Goal: Information Seeking & Learning: Learn about a topic

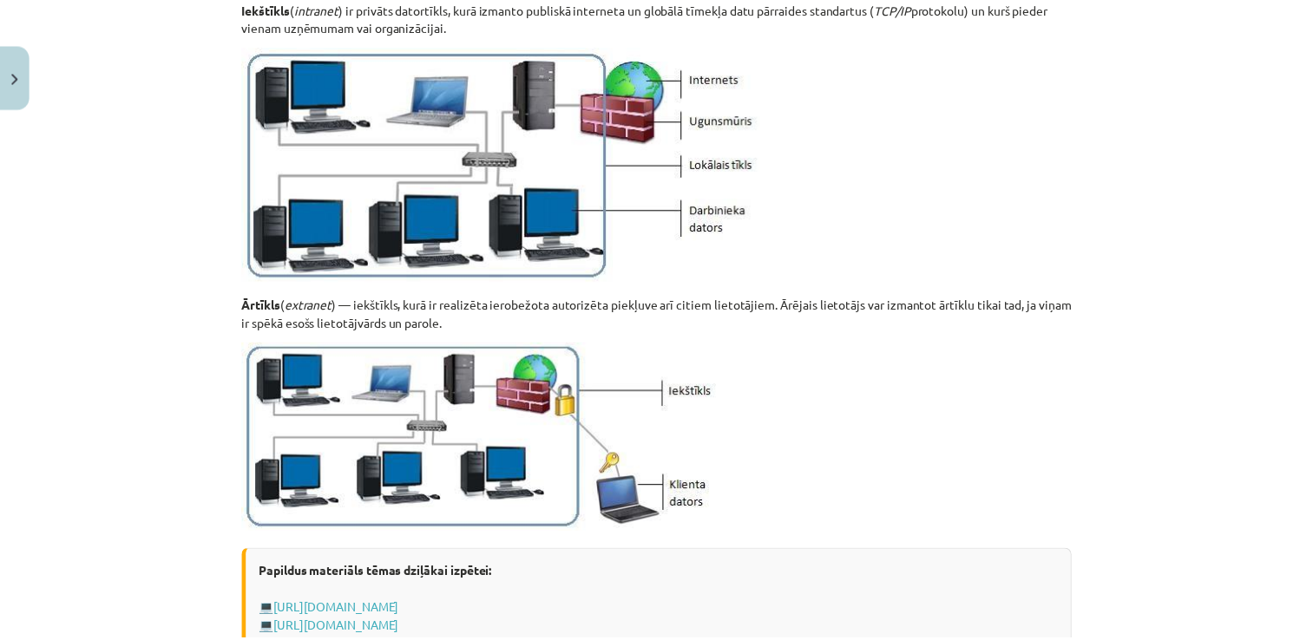
scroll to position [2114, 0]
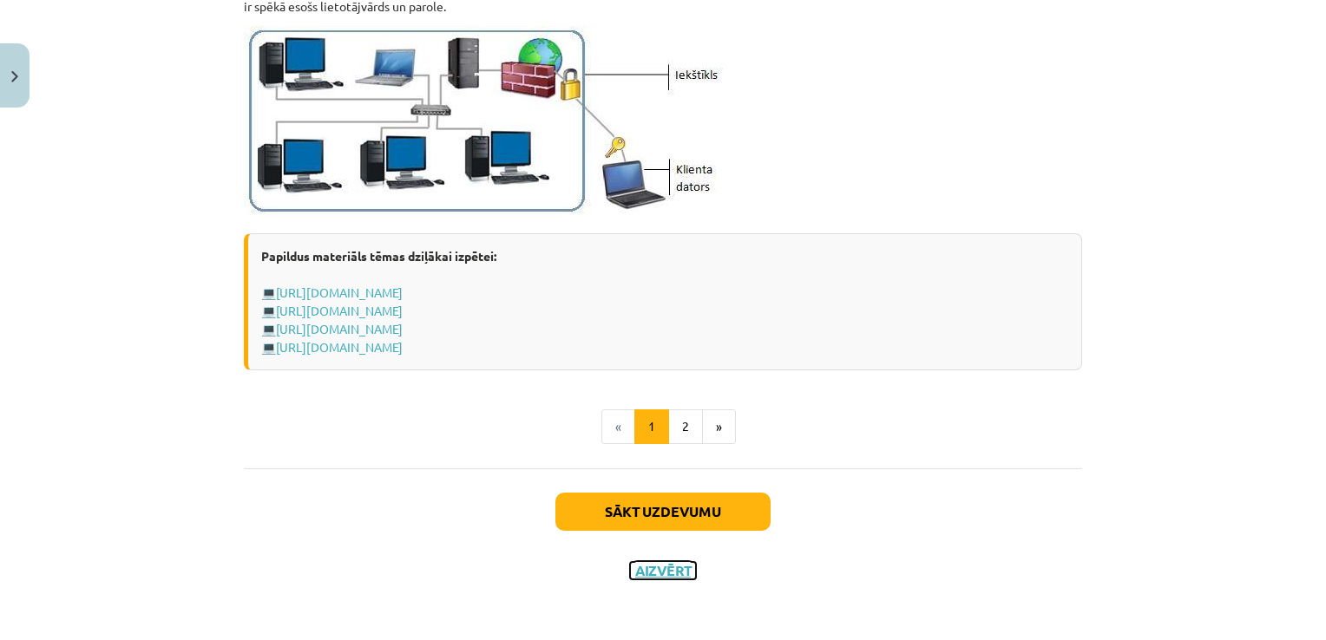
click at [662, 565] on button "Aizvērt" at bounding box center [663, 570] width 66 height 17
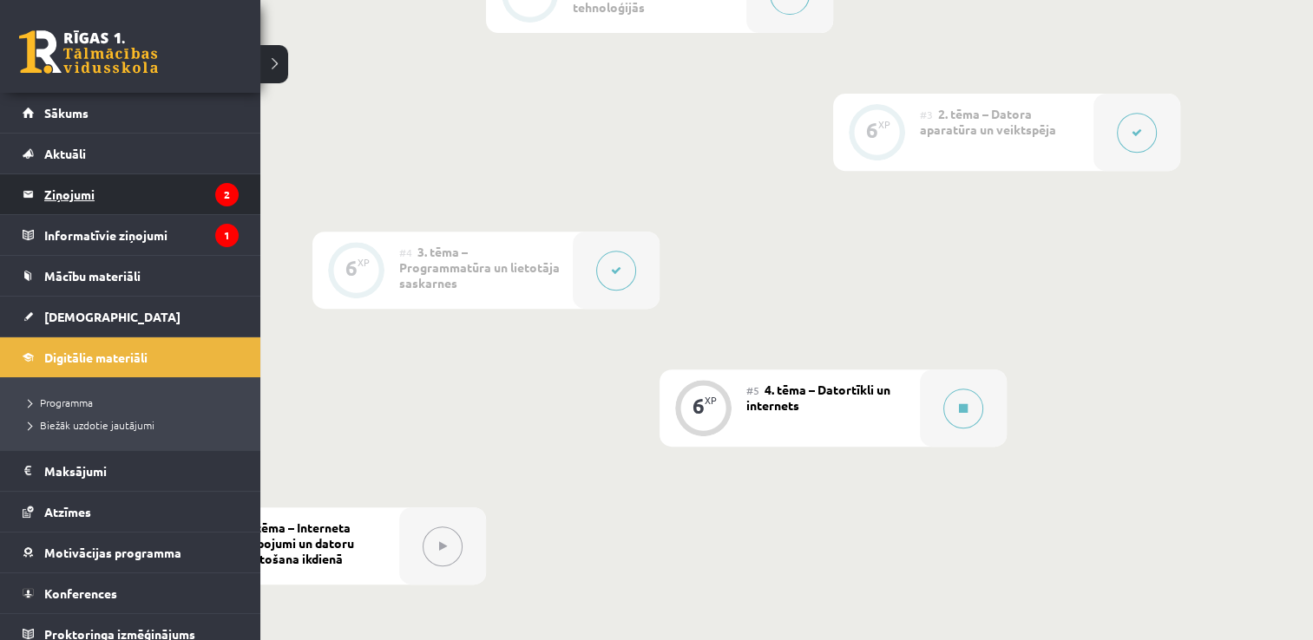
click at [76, 193] on legend "Ziņojumi 2" at bounding box center [141, 194] width 194 height 40
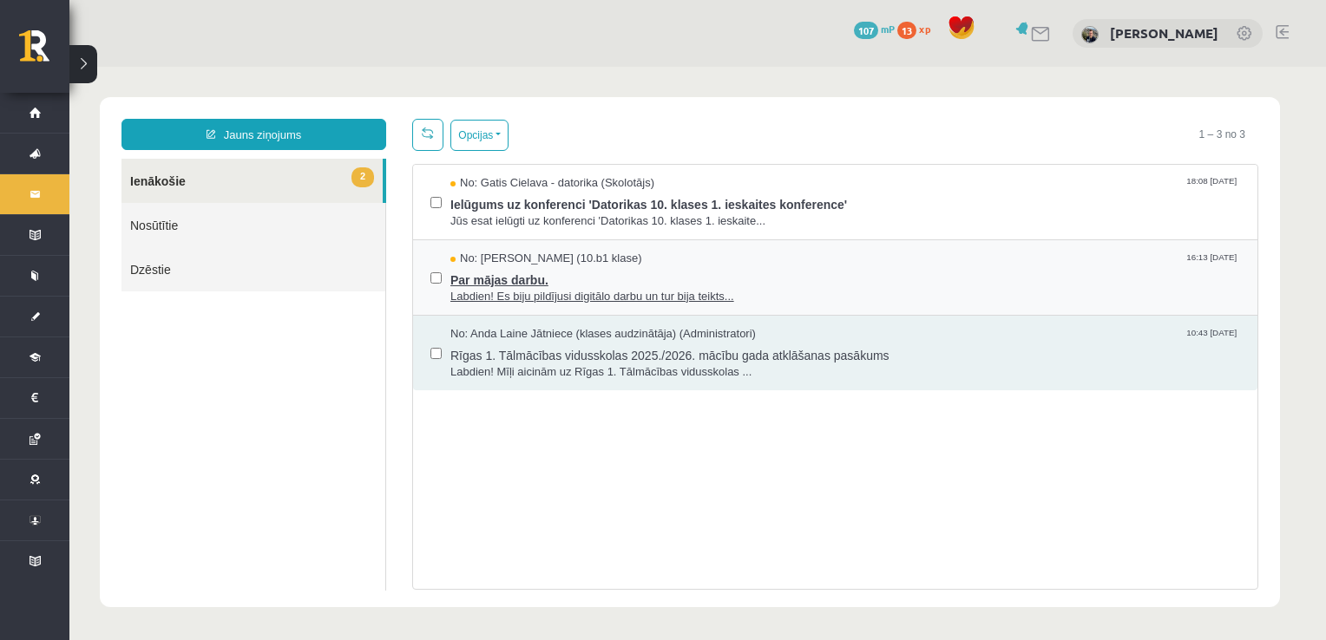
click at [498, 275] on span "Par mājas darbu." at bounding box center [845, 278] width 790 height 22
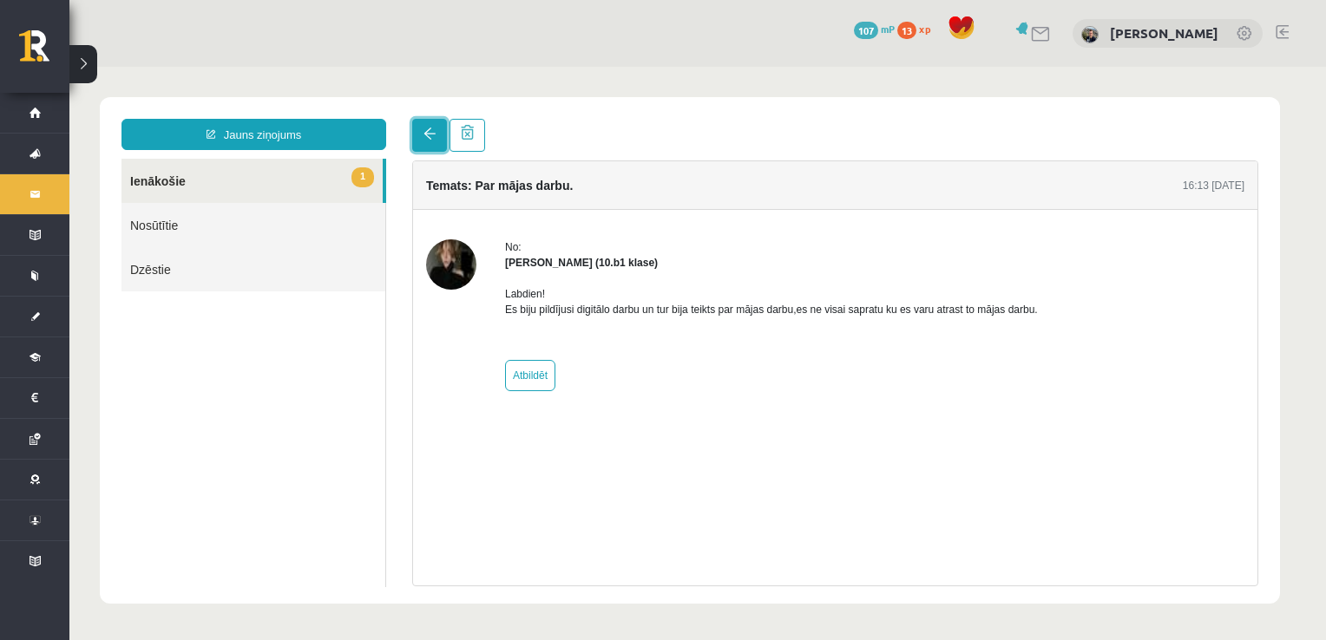
click at [430, 140] on span at bounding box center [429, 134] width 12 height 12
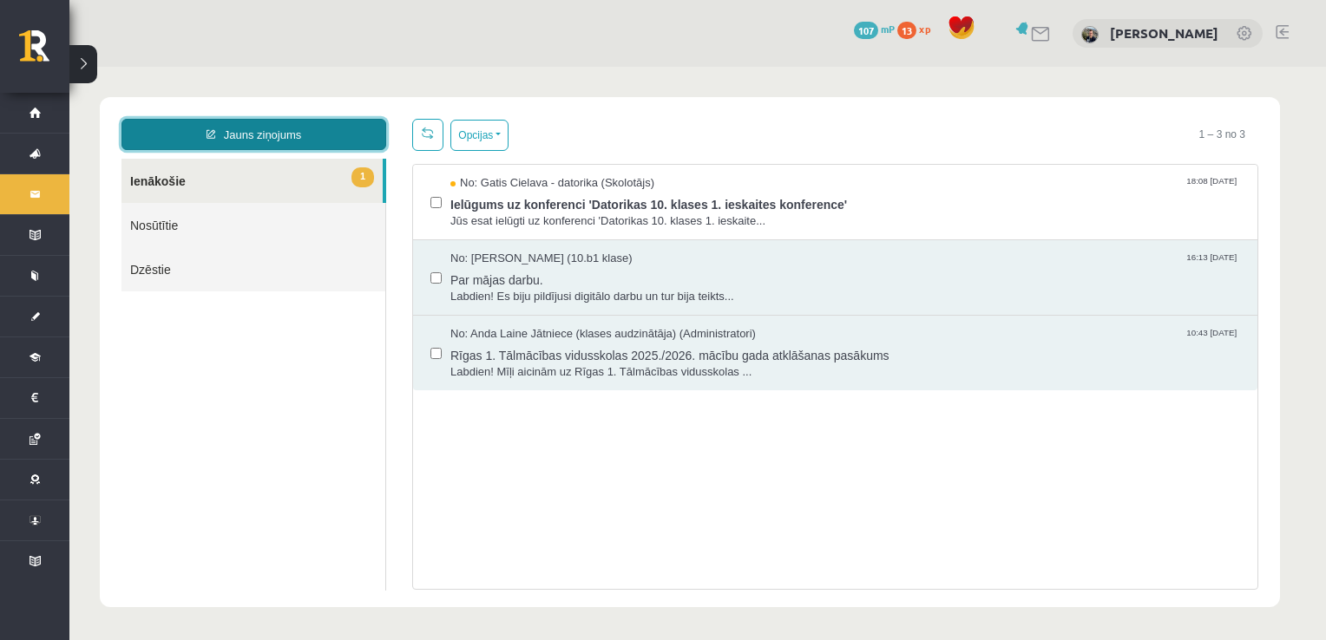
click at [274, 133] on link "Jauns ziņojums" at bounding box center [253, 134] width 265 height 31
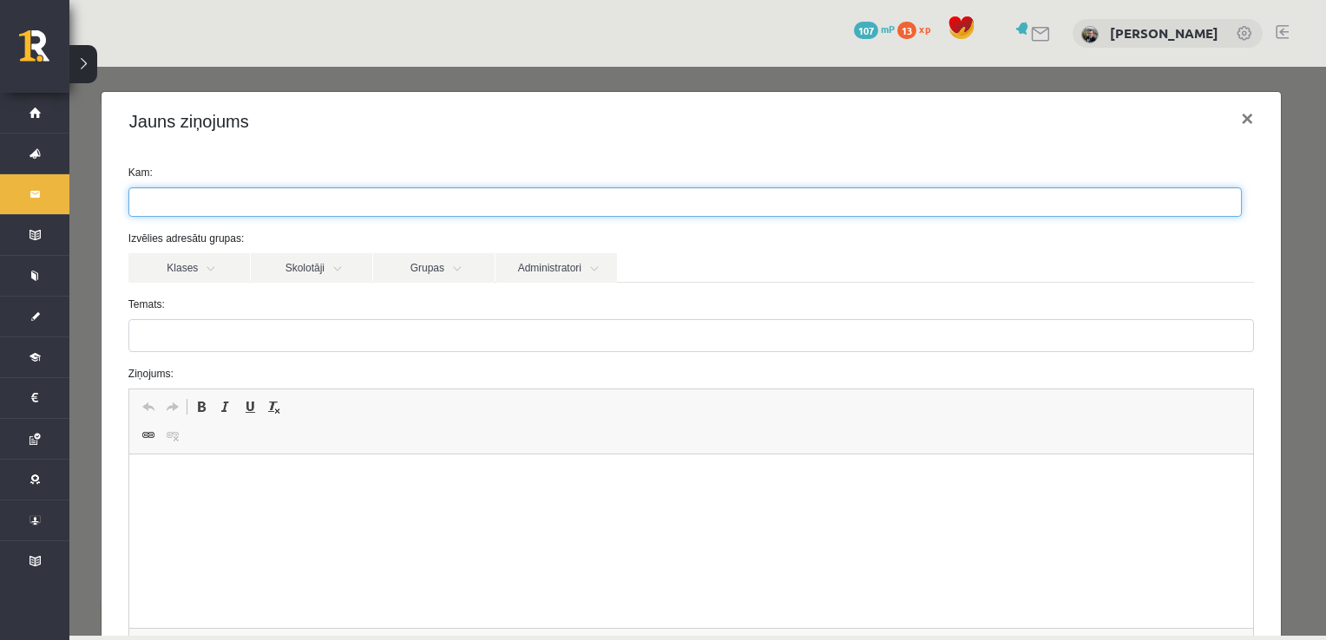
click at [169, 207] on input "search" at bounding box center [159, 202] width 61 height 28
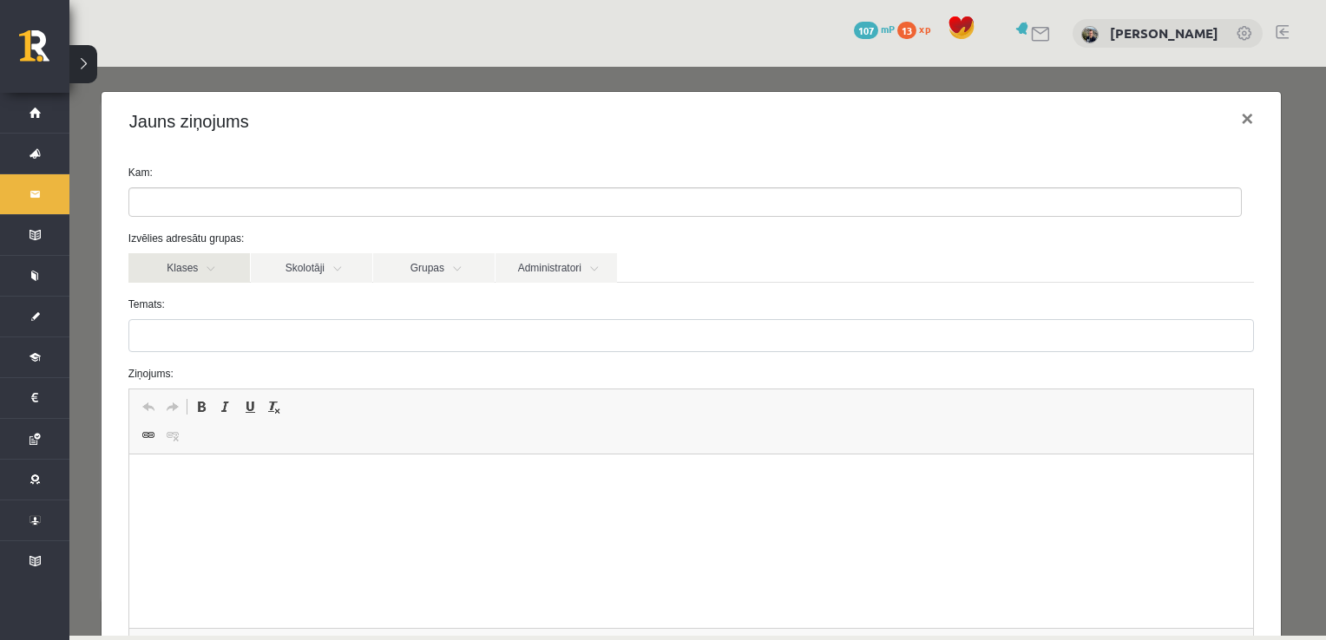
click at [192, 272] on link "Klases" at bounding box center [188, 267] width 121 height 29
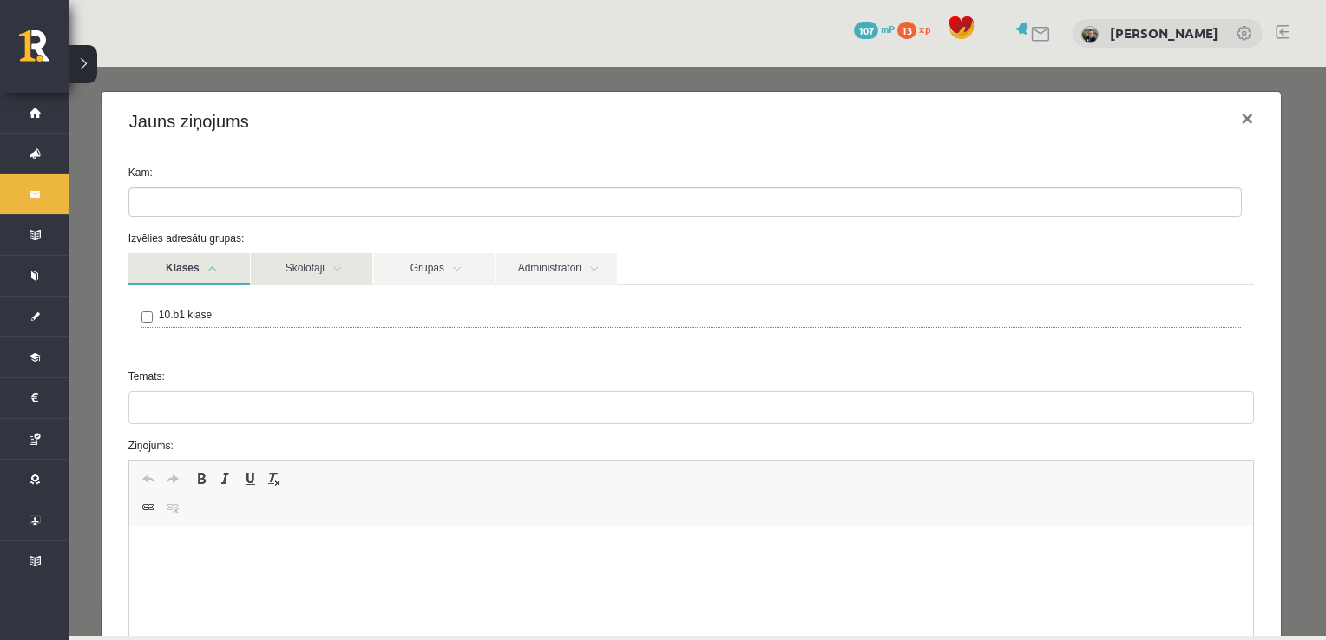
click at [329, 262] on link "Skolotāji" at bounding box center [311, 269] width 121 height 32
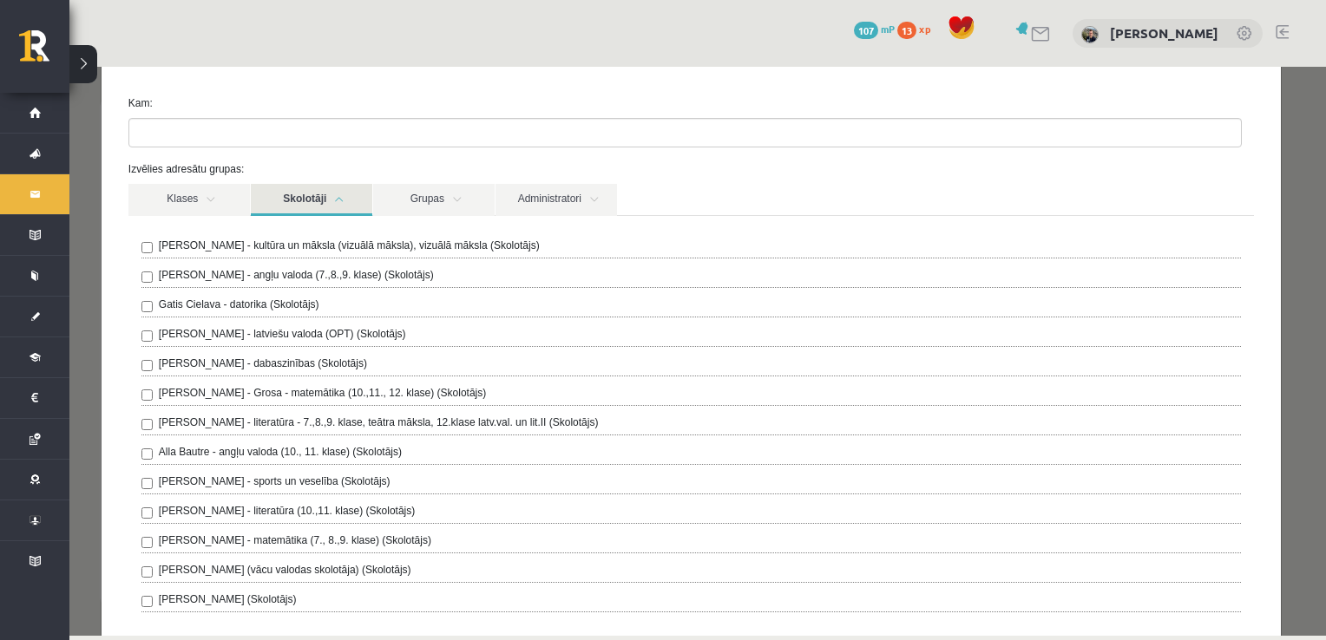
scroll to position [49, 0]
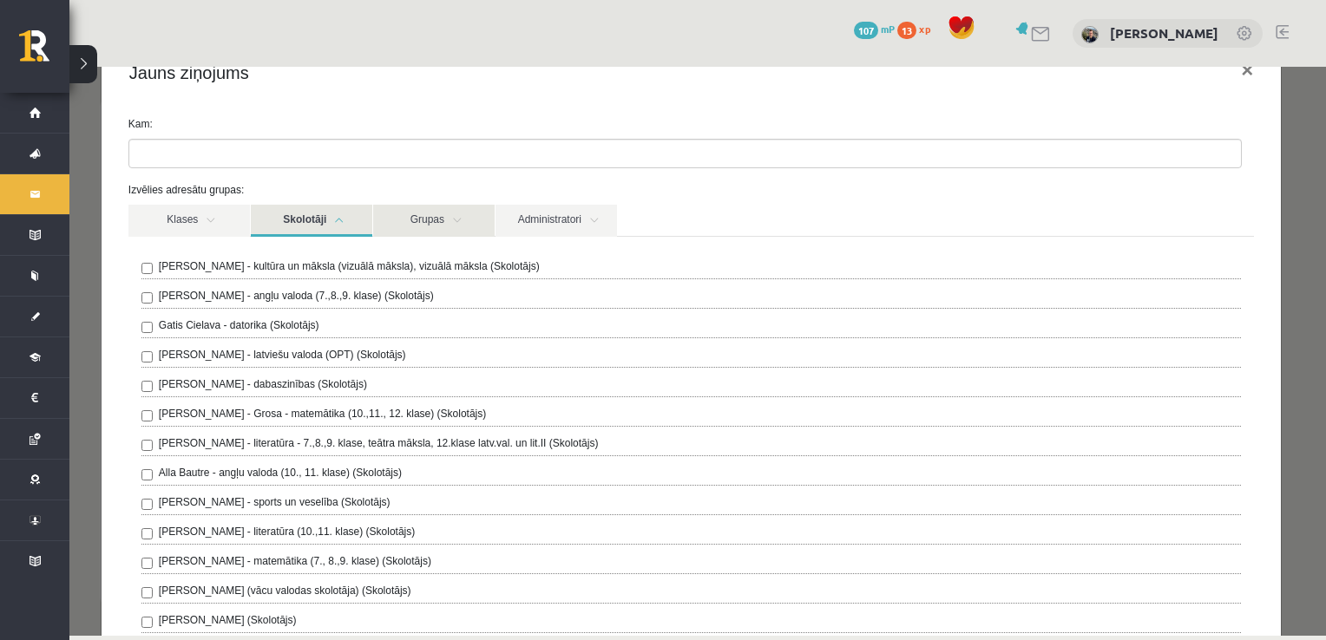
click at [428, 214] on link "Grupas" at bounding box center [433, 221] width 121 height 32
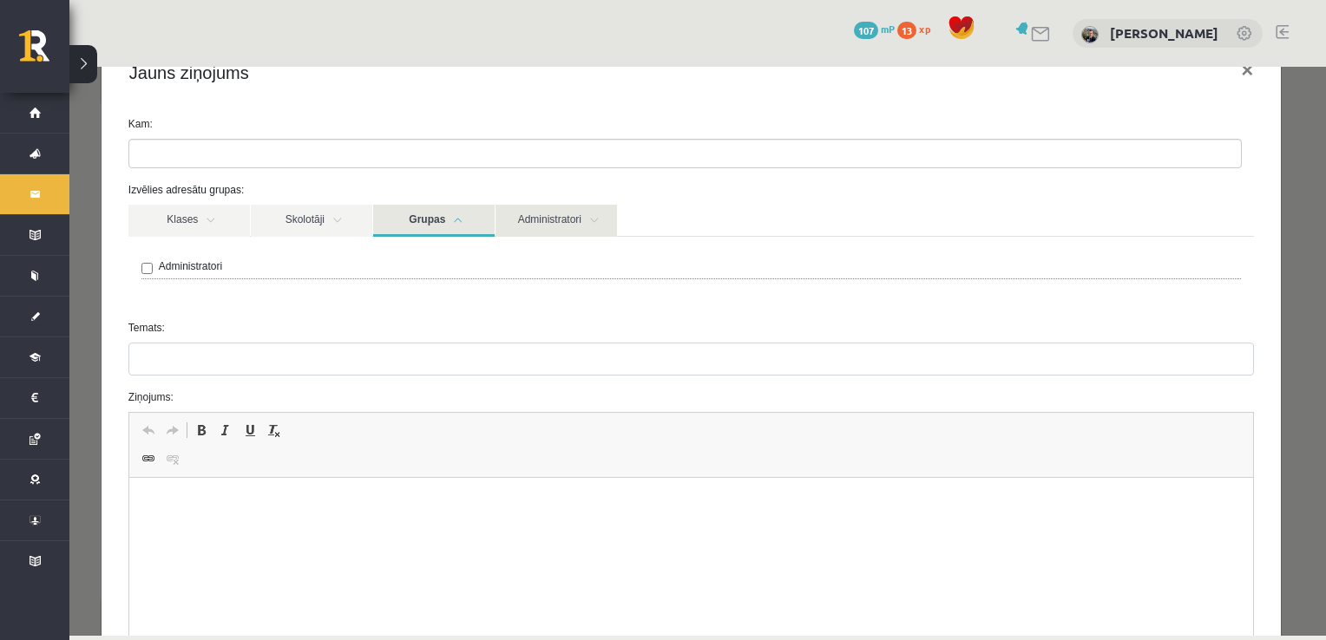
click at [531, 224] on link "Administratori" at bounding box center [555, 221] width 121 height 32
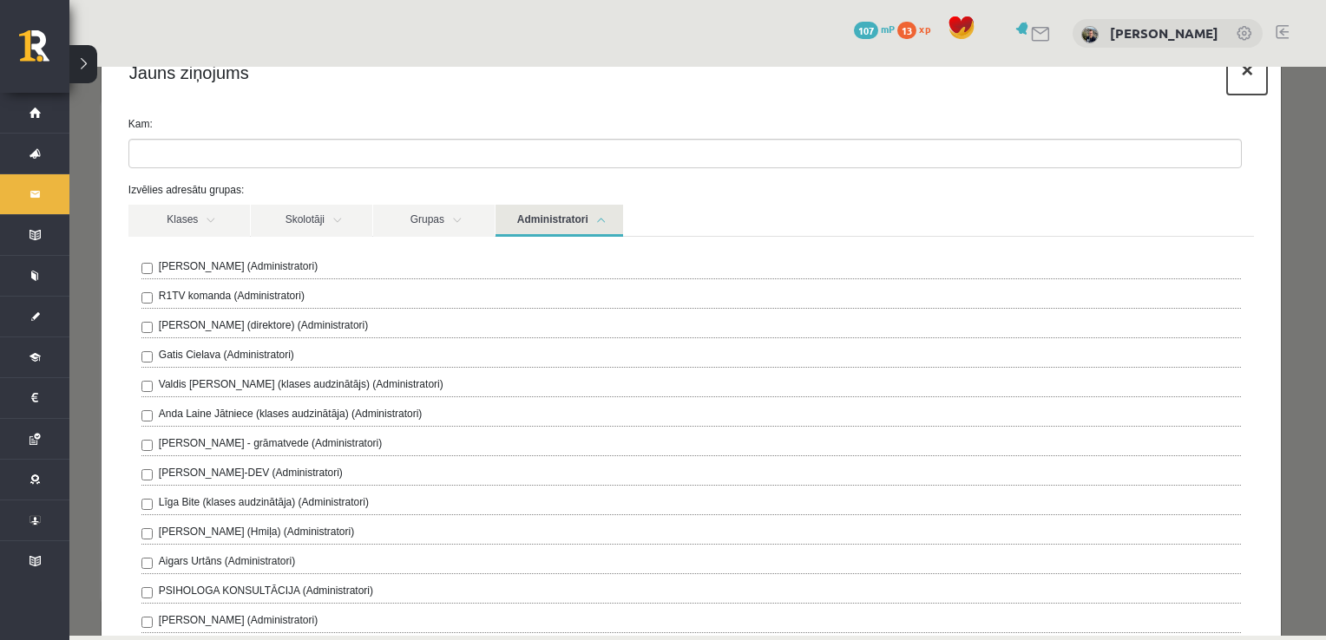
click at [1232, 80] on button "×" at bounding box center [1247, 70] width 40 height 49
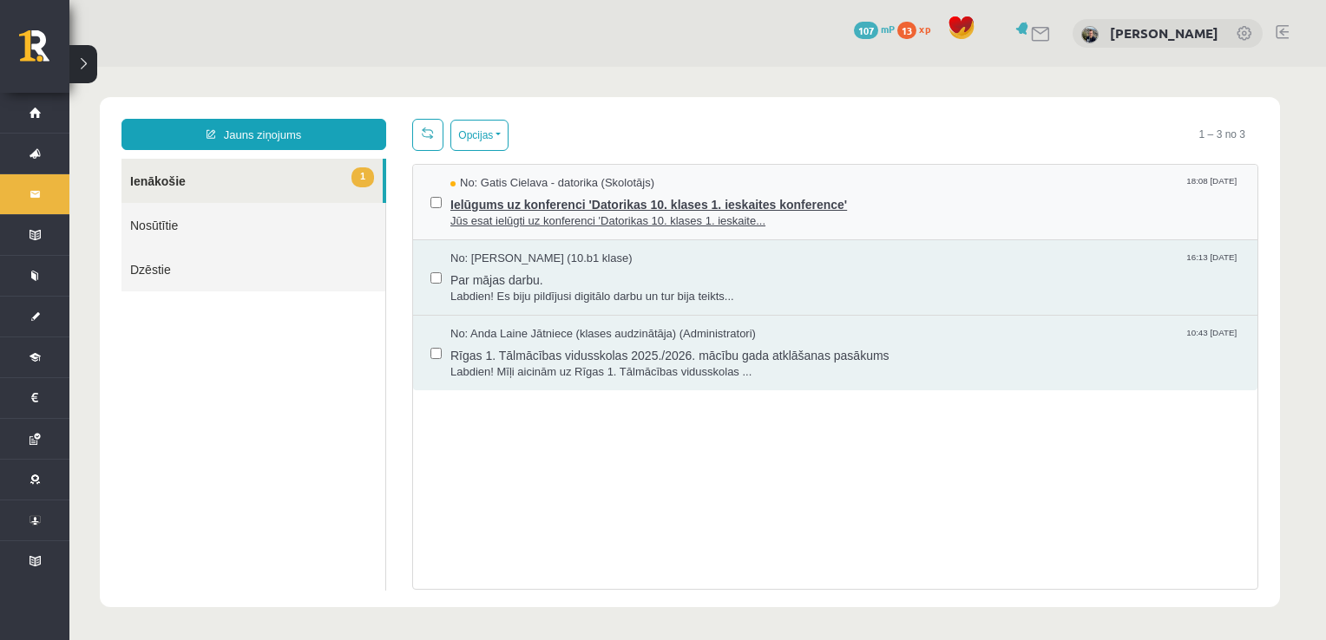
click at [526, 210] on span "Ielūgums uz konferenci 'Datorikas 10. klases 1. ieskaites konference'" at bounding box center [845, 203] width 790 height 22
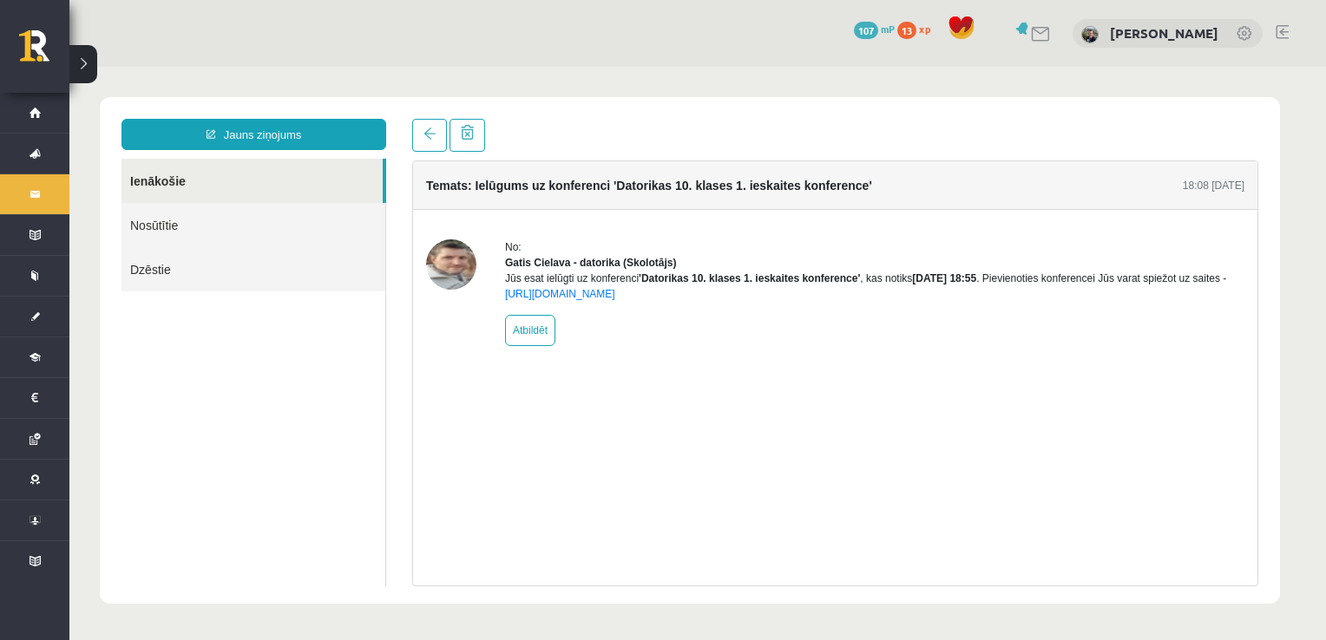
scroll to position [0, 0]
click at [580, 300] on link "https://eskola.r1tv.lv/conferences/4490/join" at bounding box center [560, 294] width 110 height 12
click at [173, 178] on link "Ienākošie" at bounding box center [251, 181] width 261 height 44
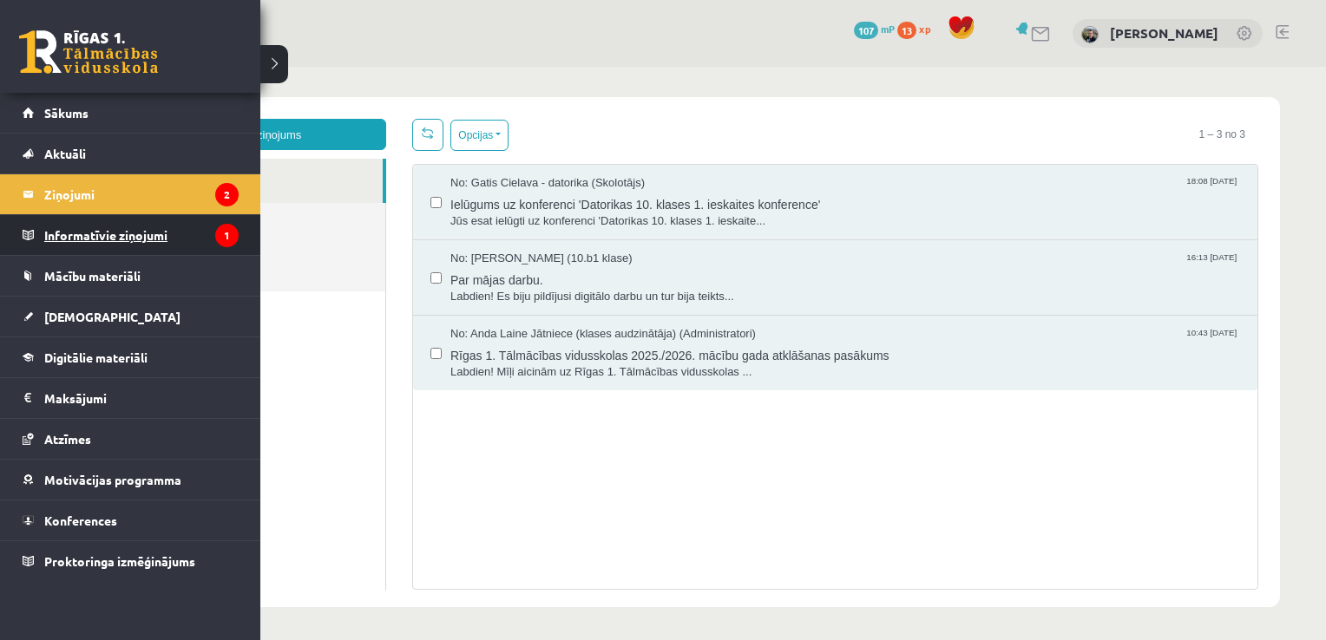
click at [61, 233] on legend "Informatīvie ziņojumi 1" at bounding box center [141, 235] width 194 height 40
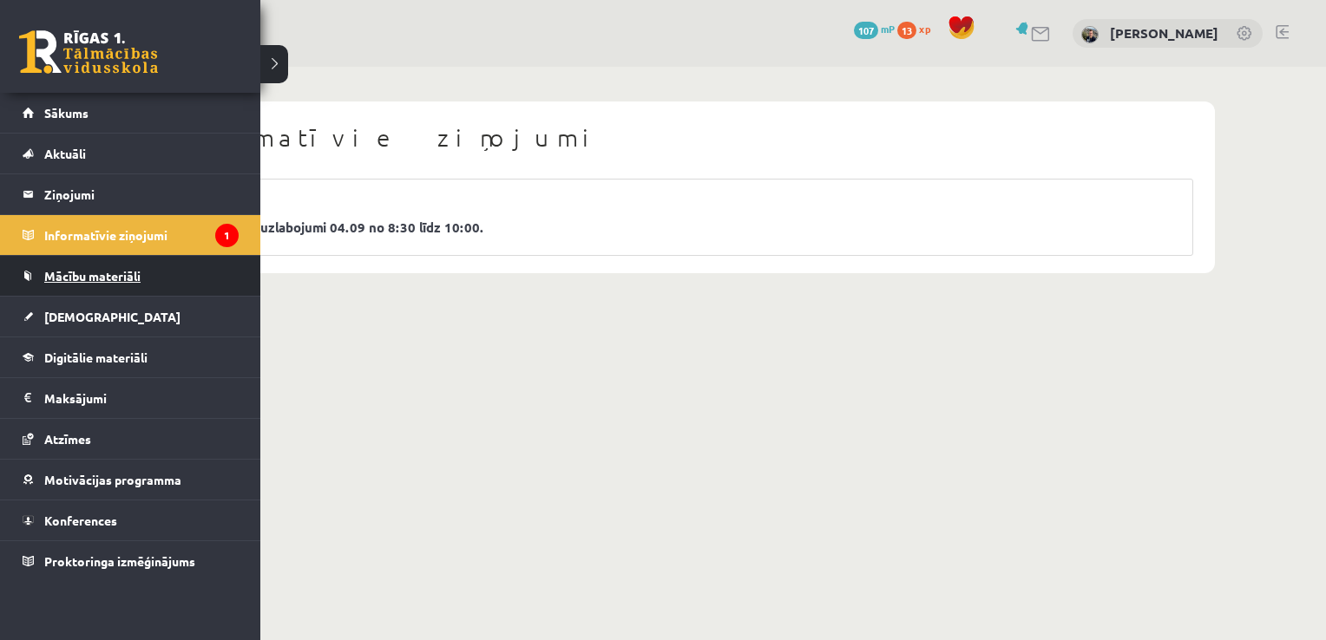
click at [75, 274] on span "Mācību materiāli" at bounding box center [92, 276] width 96 height 16
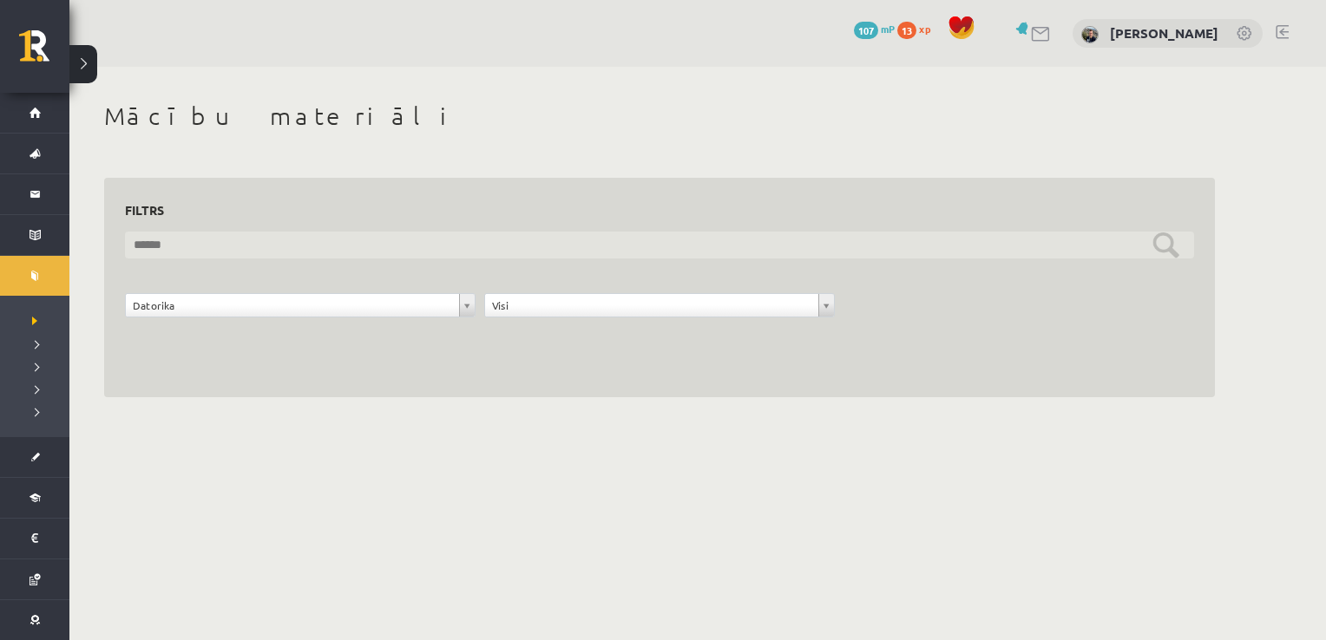
click at [1159, 248] on input "text" at bounding box center [659, 245] width 1069 height 27
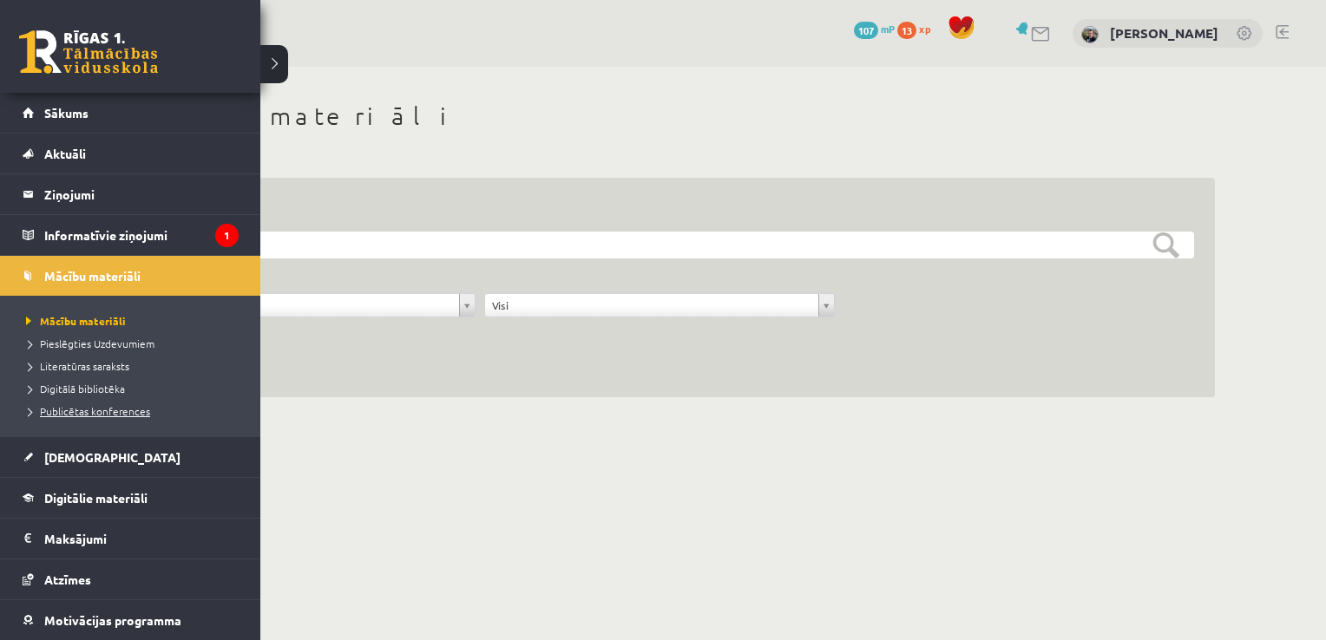
click at [62, 404] on span "Publicētas konferences" at bounding box center [86, 411] width 128 height 14
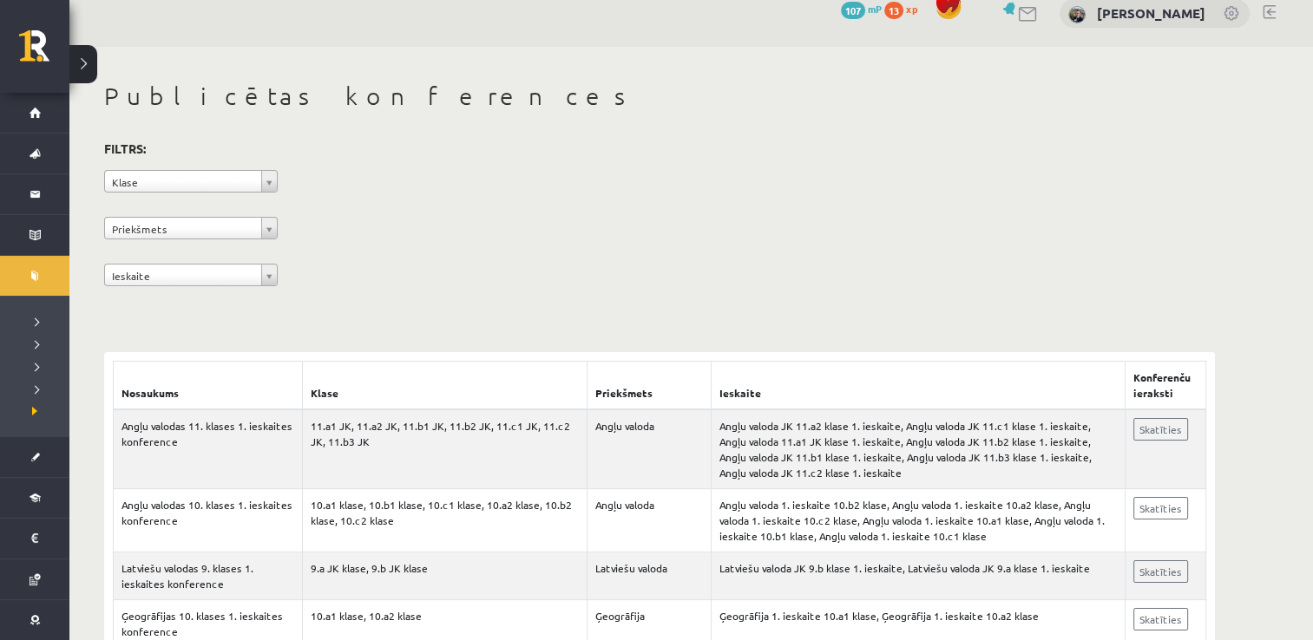
scroll to position [17, 0]
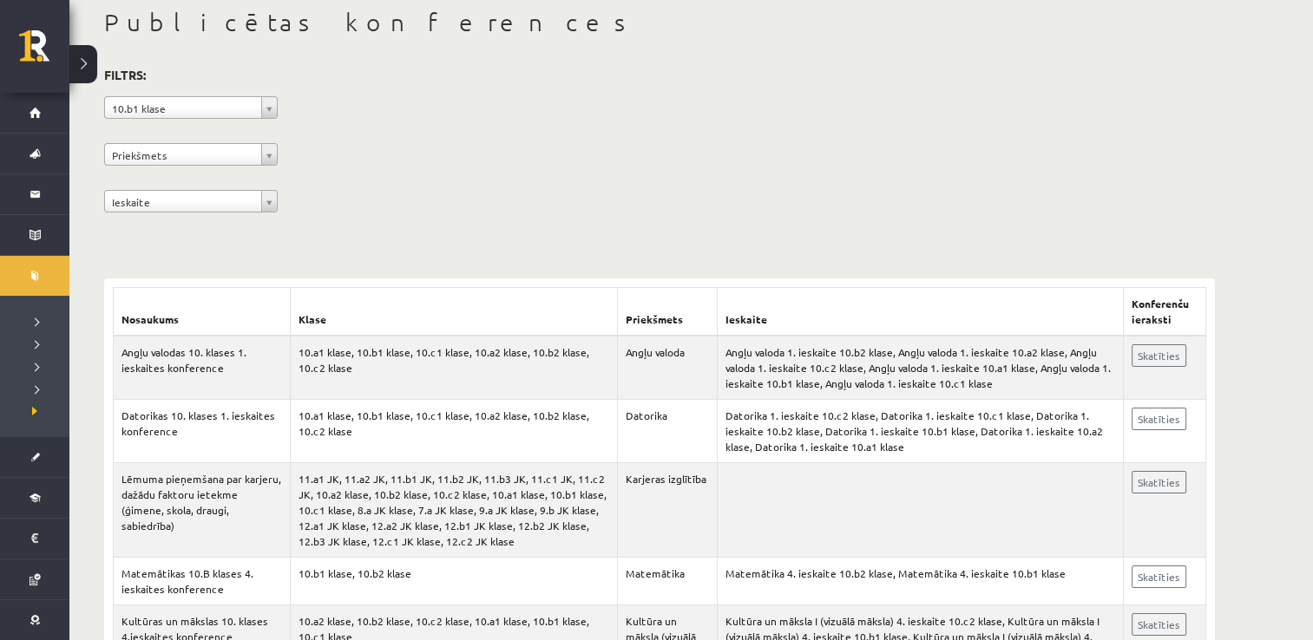
scroll to position [104, 0]
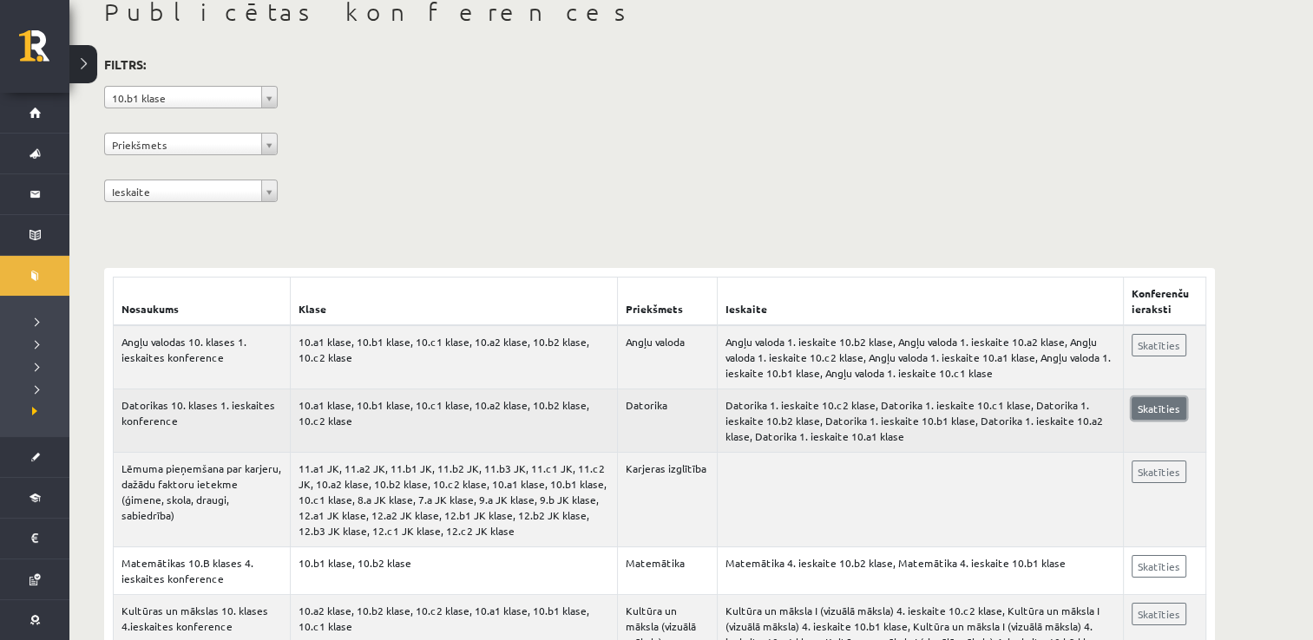
click at [1152, 414] on link "Skatīties" at bounding box center [1158, 408] width 55 height 23
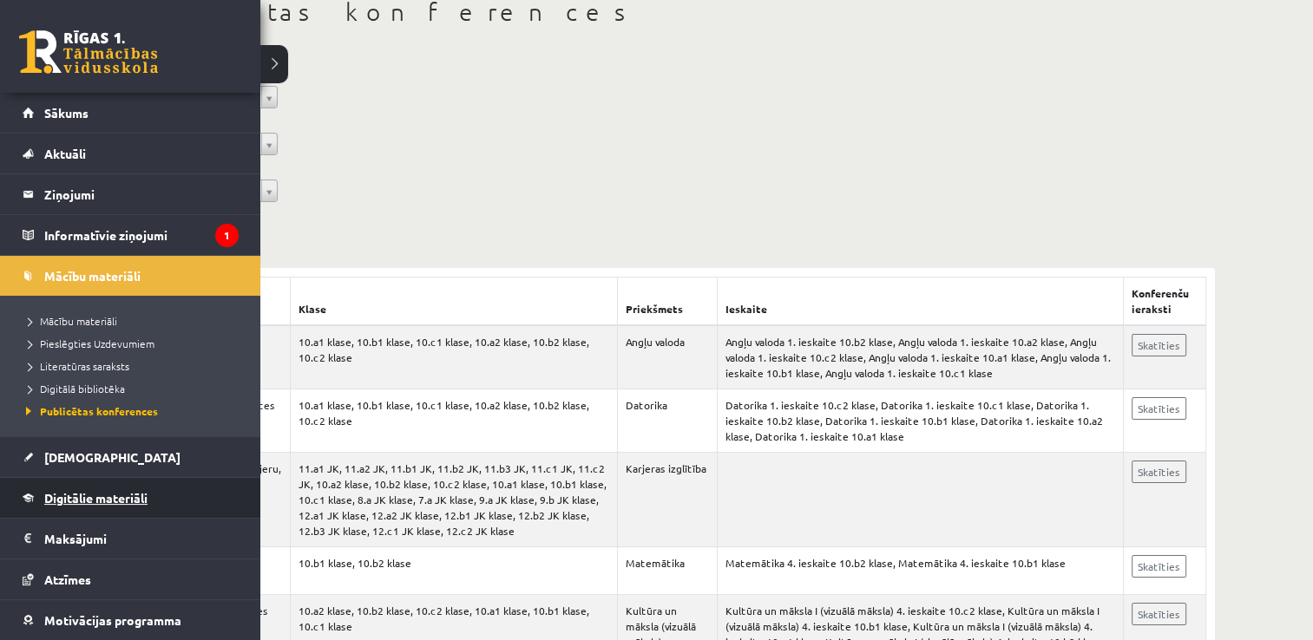
click at [72, 491] on span "Digitālie materiāli" at bounding box center [95, 498] width 103 height 16
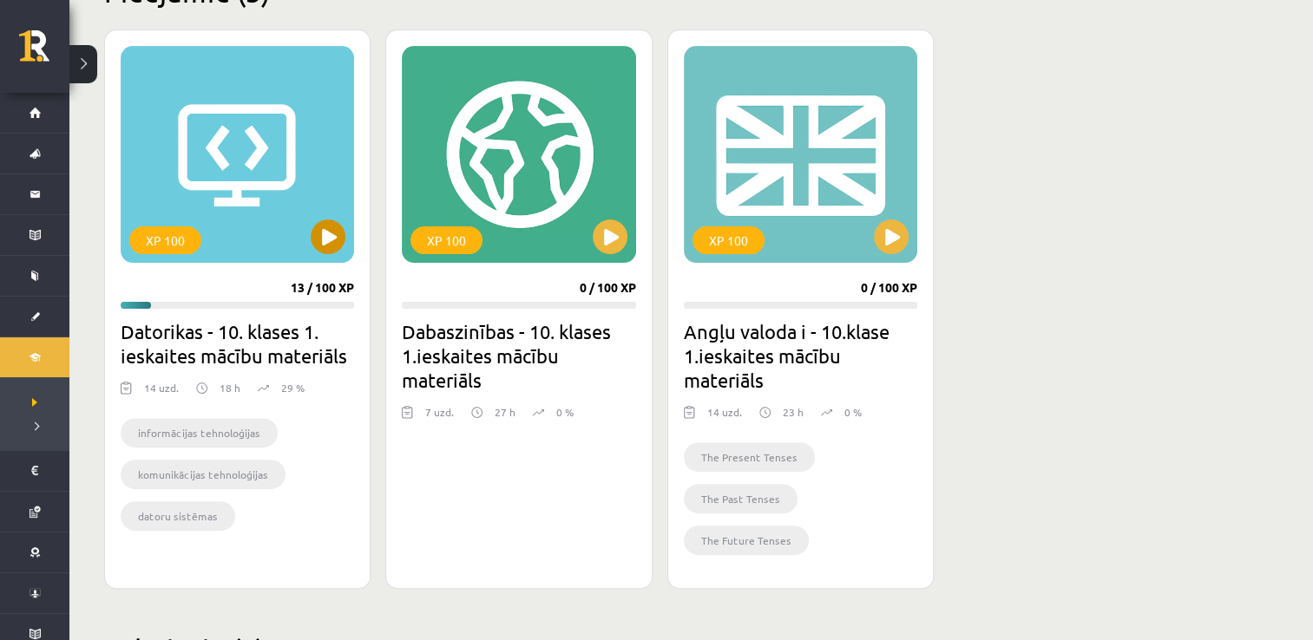
scroll to position [475, 0]
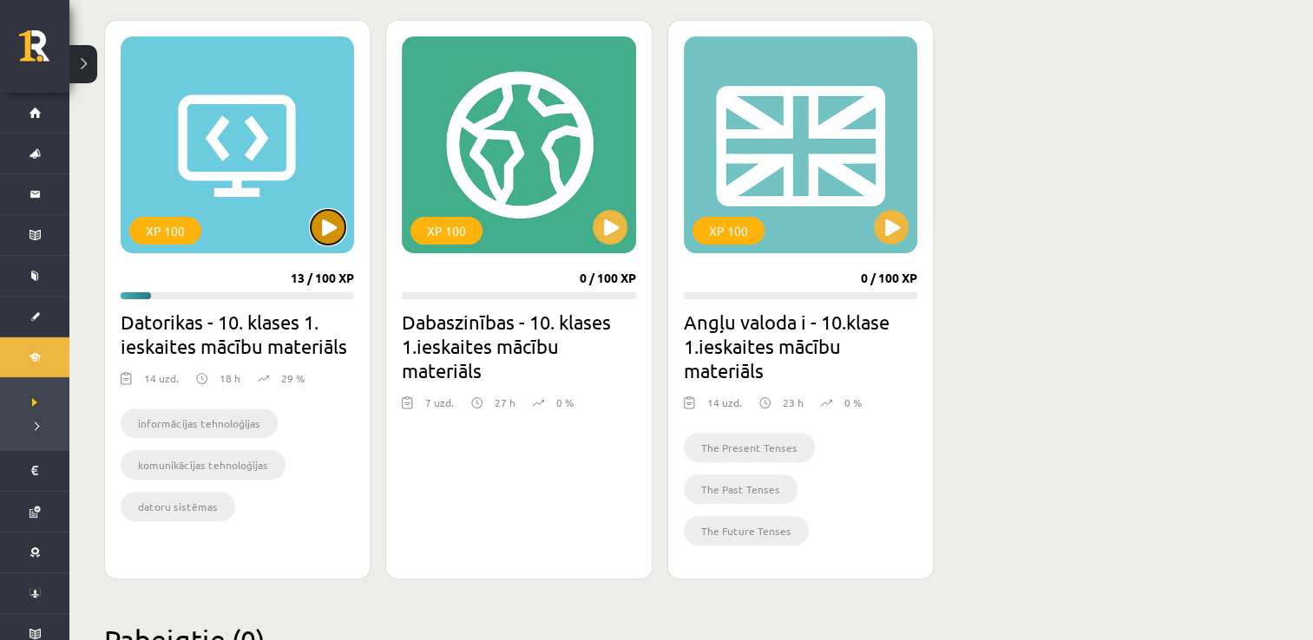
click at [328, 239] on button at bounding box center [328, 227] width 35 height 35
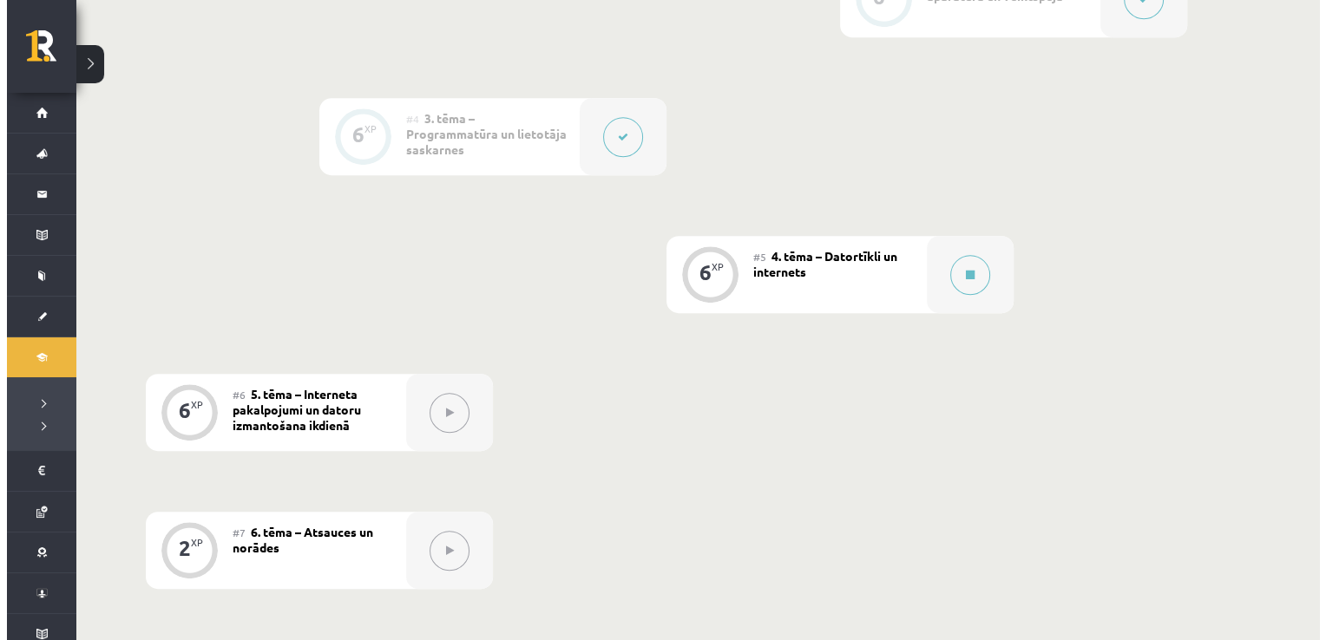
scroll to position [941, 0]
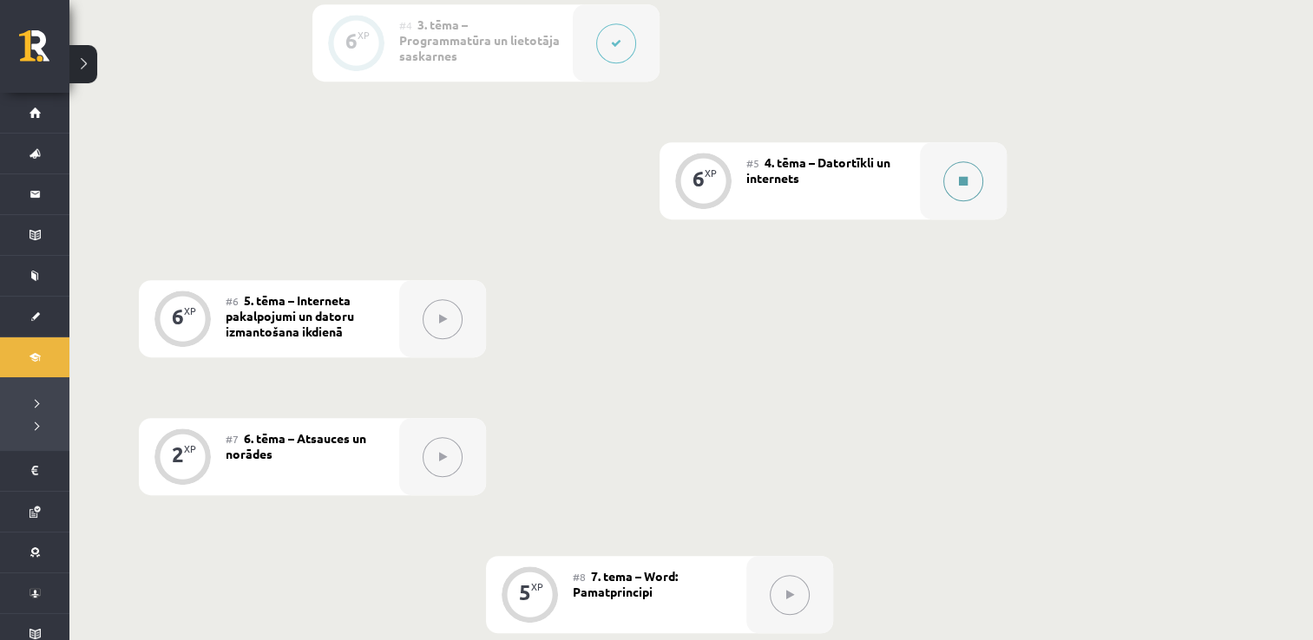
click at [965, 182] on icon at bounding box center [963, 181] width 9 height 10
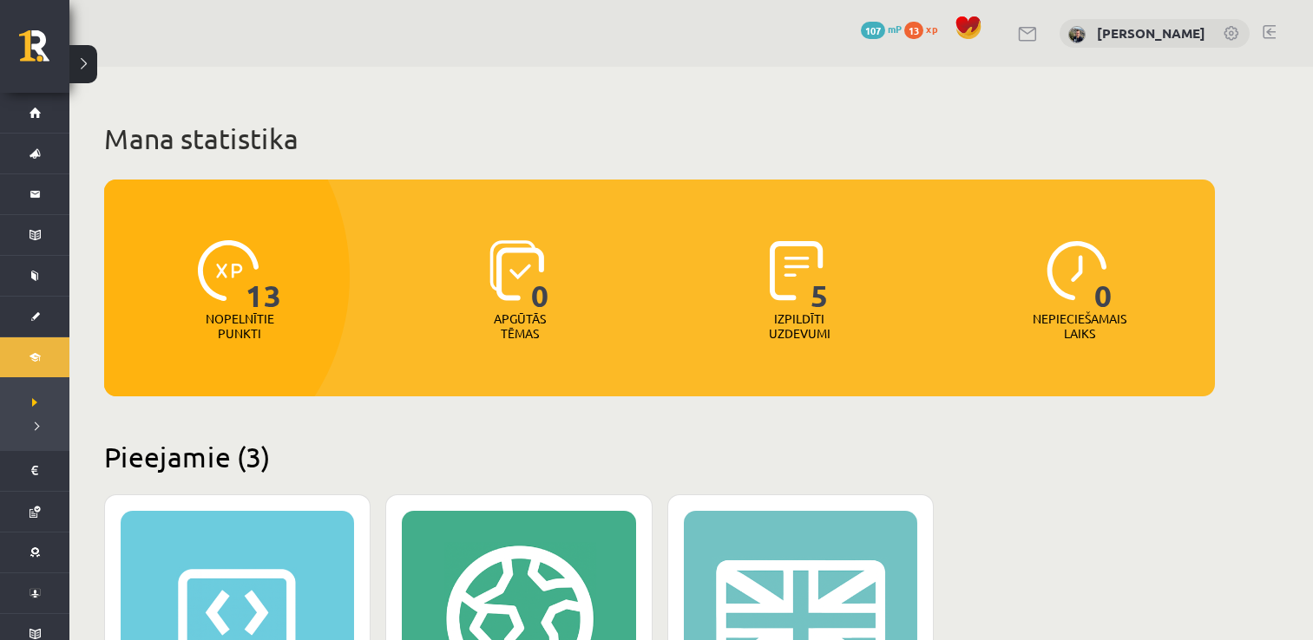
scroll to position [475, 0]
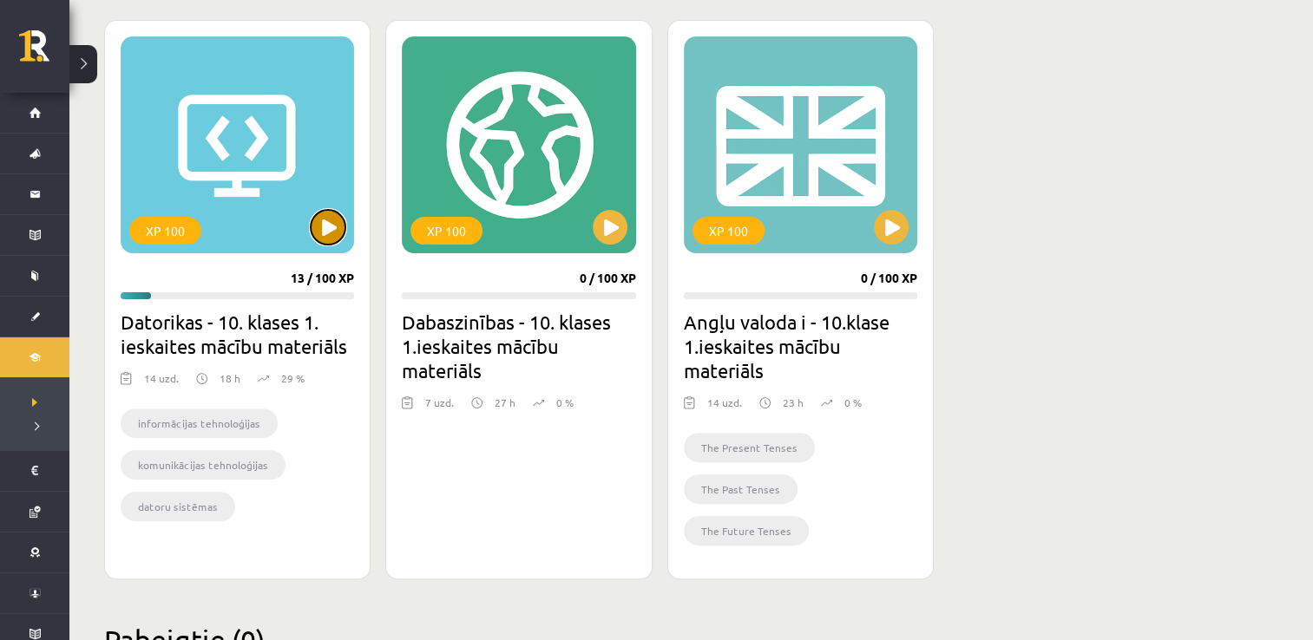
click at [330, 218] on button at bounding box center [328, 227] width 35 height 35
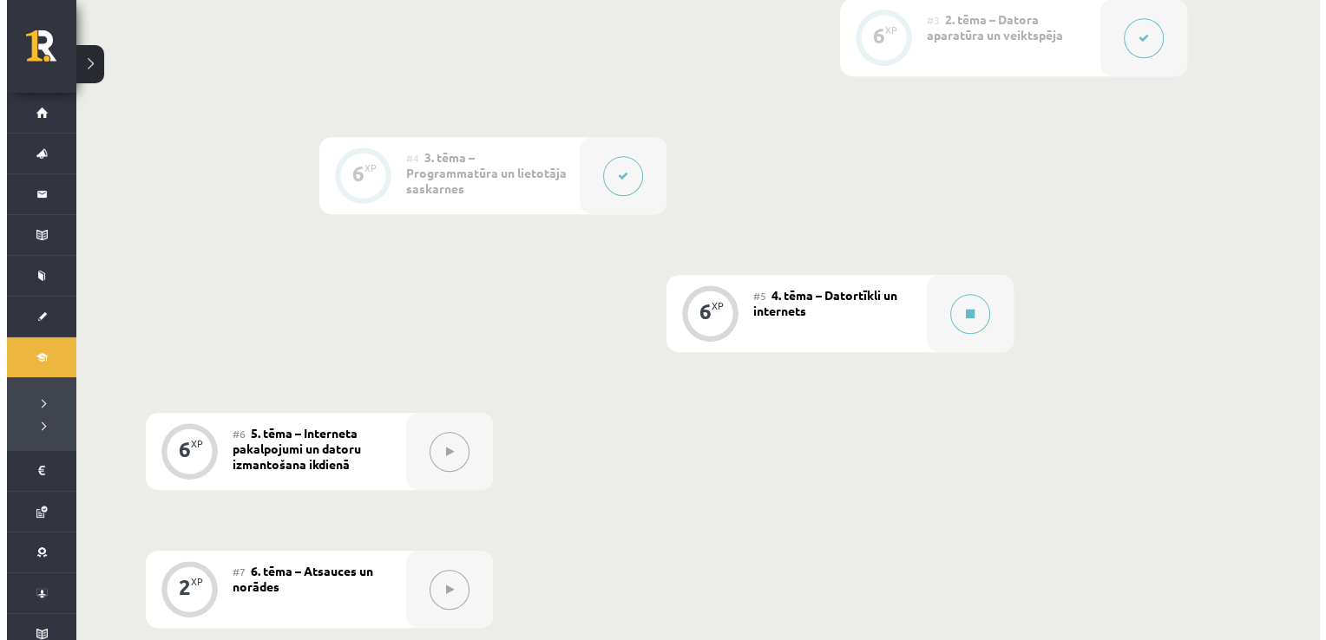
scroll to position [817, 0]
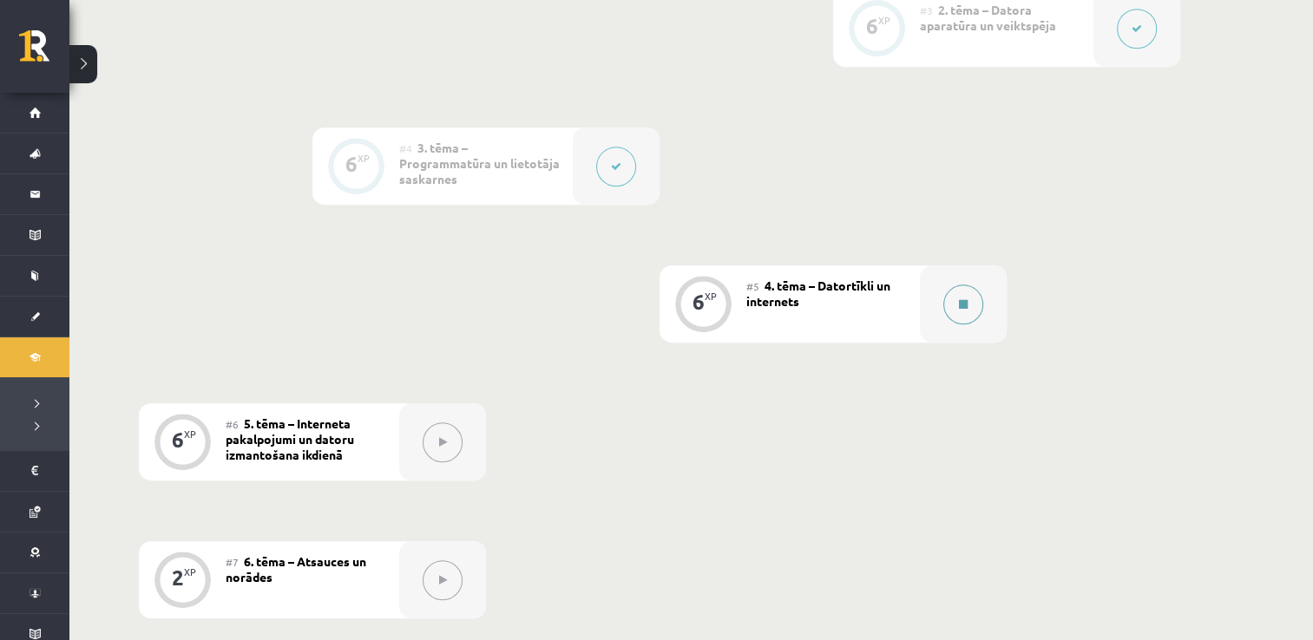
click at [960, 300] on icon at bounding box center [963, 304] width 9 height 10
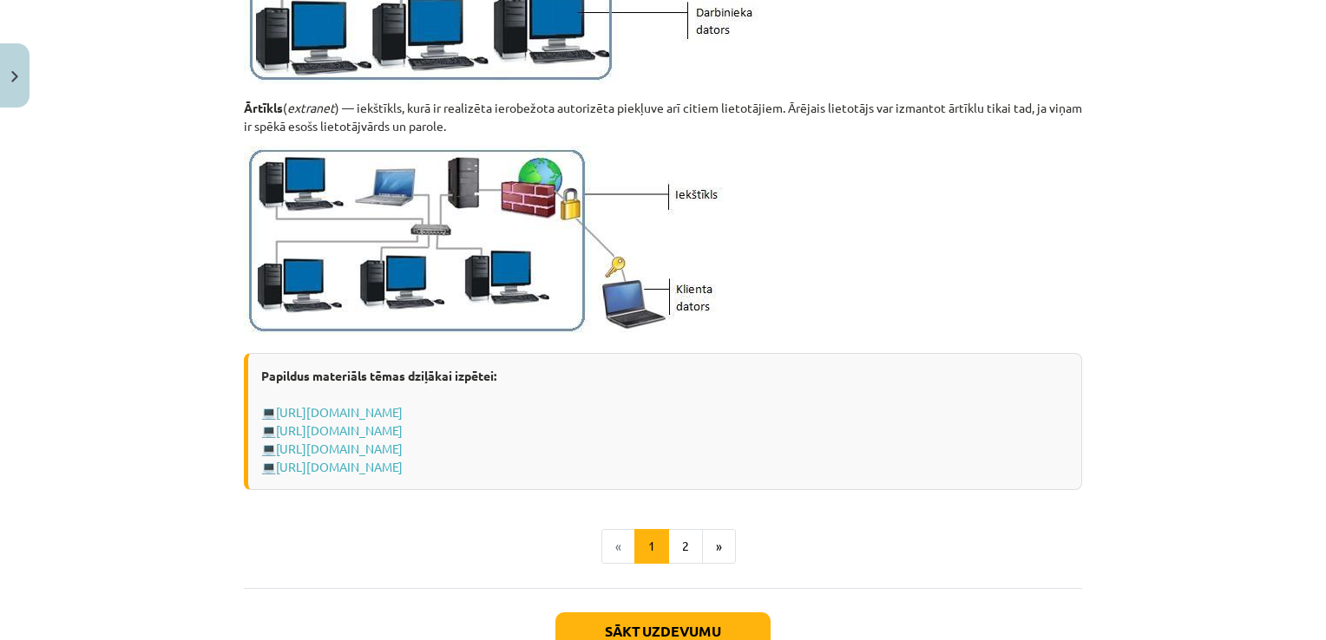
scroll to position [2002, 0]
